Goal: Use online tool/utility: Utilize a website feature to perform a specific function

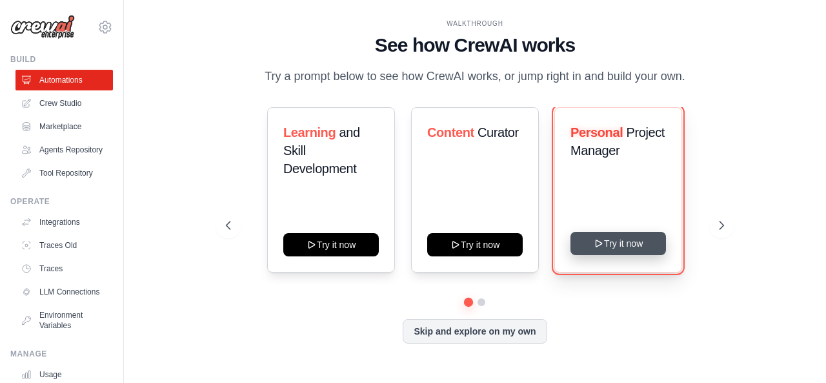
click at [624, 245] on button "Try it now" at bounding box center [619, 243] width 96 height 23
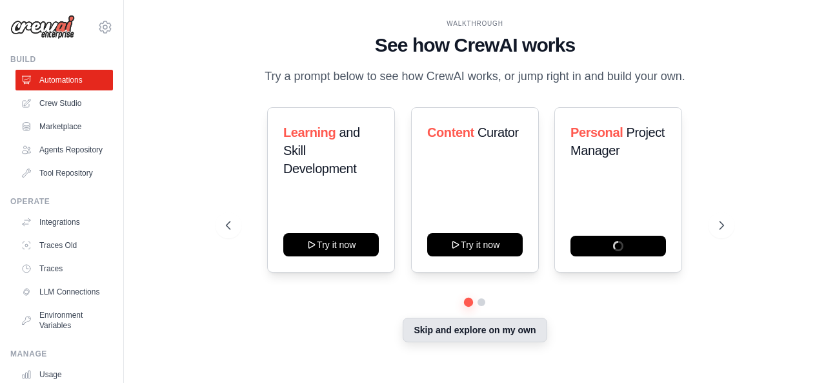
drag, startPoint x: 454, startPoint y: 238, endPoint x: 469, endPoint y: 330, distance: 93.5
click at [469, 330] on button "Skip and explore on my own" at bounding box center [475, 330] width 144 height 25
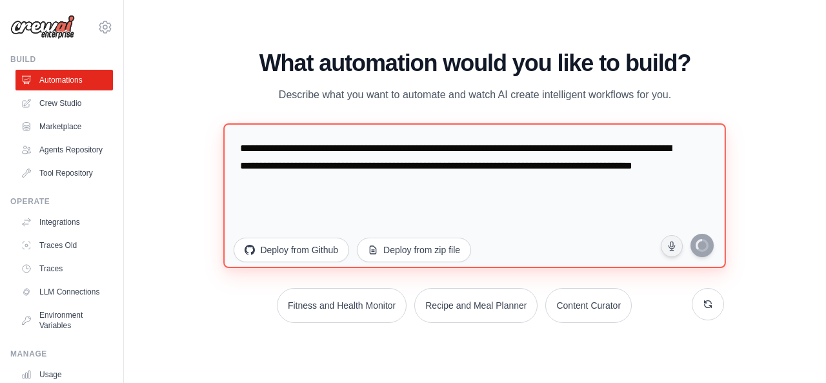
click at [369, 186] on textarea "**********" at bounding box center [475, 195] width 503 height 145
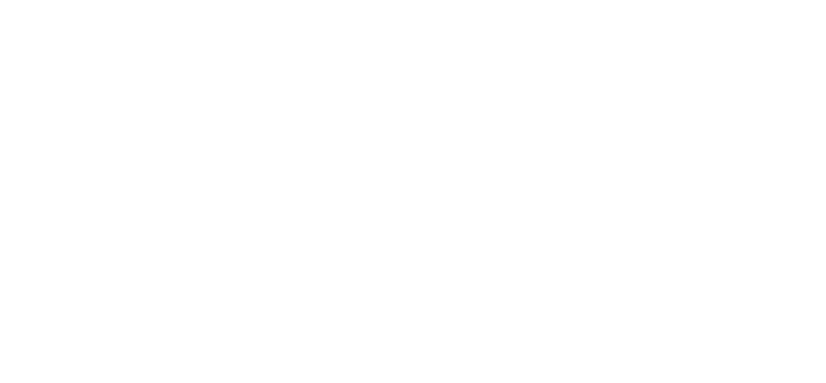
click at [369, 0] on html at bounding box center [413, 0] width 826 height 0
click at [368, 0] on html at bounding box center [413, 0] width 826 height 0
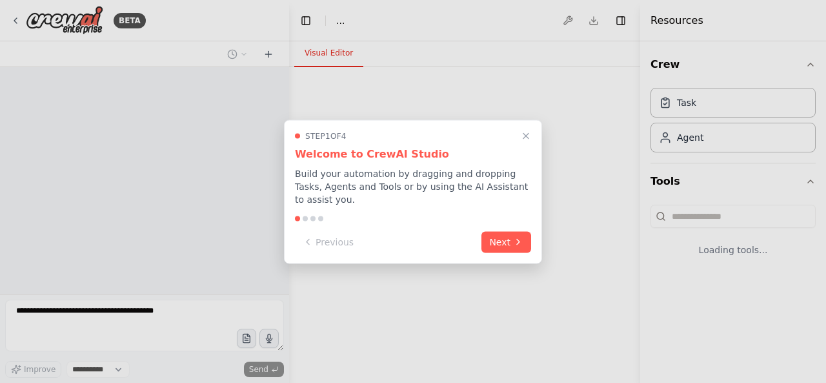
select select "****"
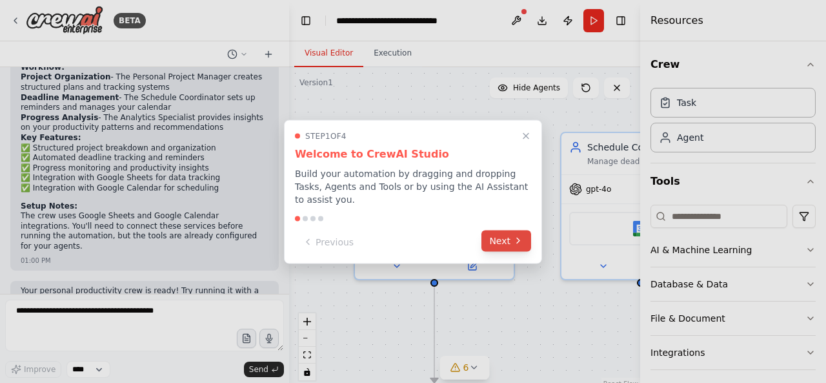
click at [517, 238] on icon at bounding box center [518, 240] width 3 height 5
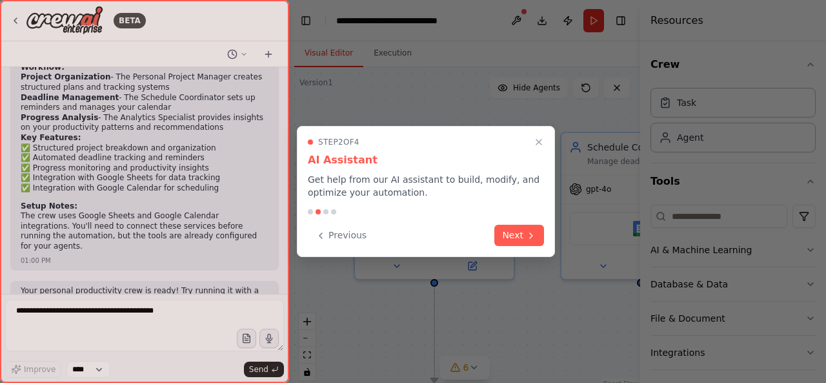
click at [517, 236] on button "Next" at bounding box center [519, 235] width 50 height 21
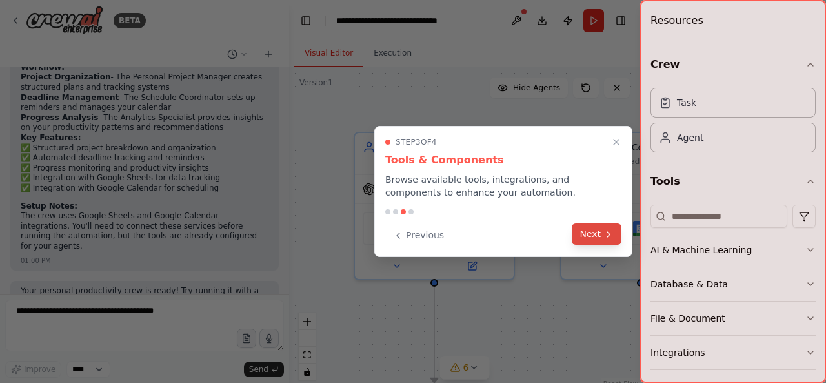
click at [579, 235] on button "Next" at bounding box center [597, 233] width 50 height 21
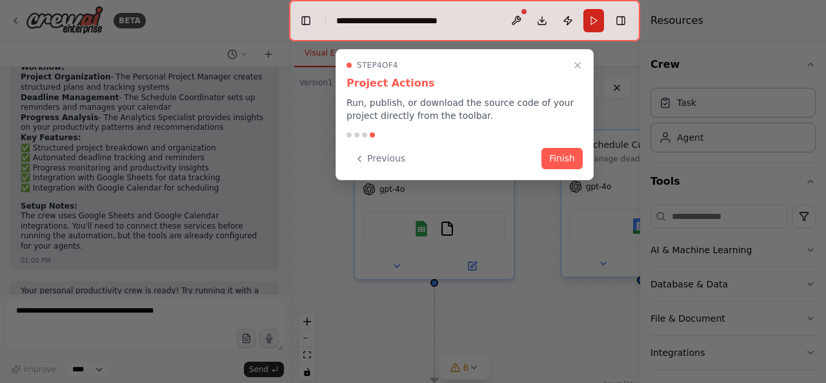
click at [562, 154] on button "Finish" at bounding box center [562, 158] width 41 height 21
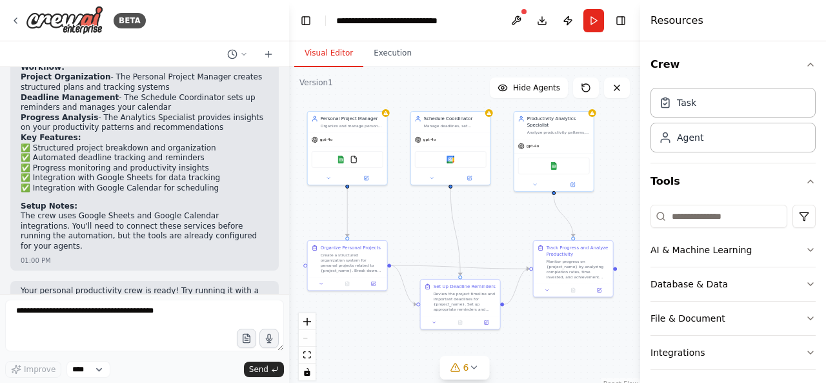
drag, startPoint x: 551, startPoint y: 276, endPoint x: 418, endPoint y: 210, distance: 148.7
click at [418, 210] on div ".deletable-edge-delete-btn { width: 20px; height: 20px; border: 0px solid #ffff…" at bounding box center [464, 228] width 351 height 323
